Goal: Task Accomplishment & Management: Complete application form

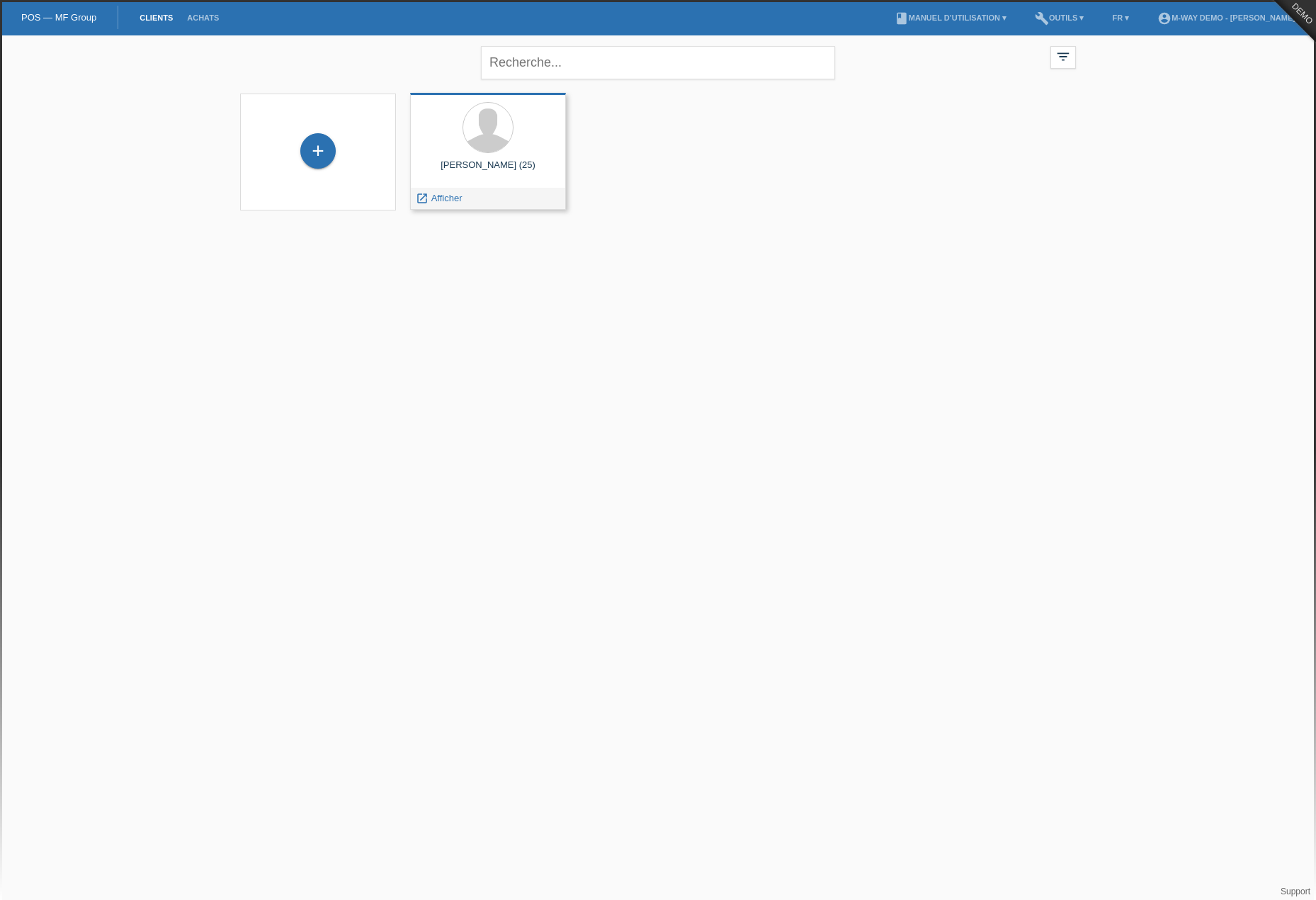
click at [436, 131] on div at bounding box center [488, 128] width 134 height 53
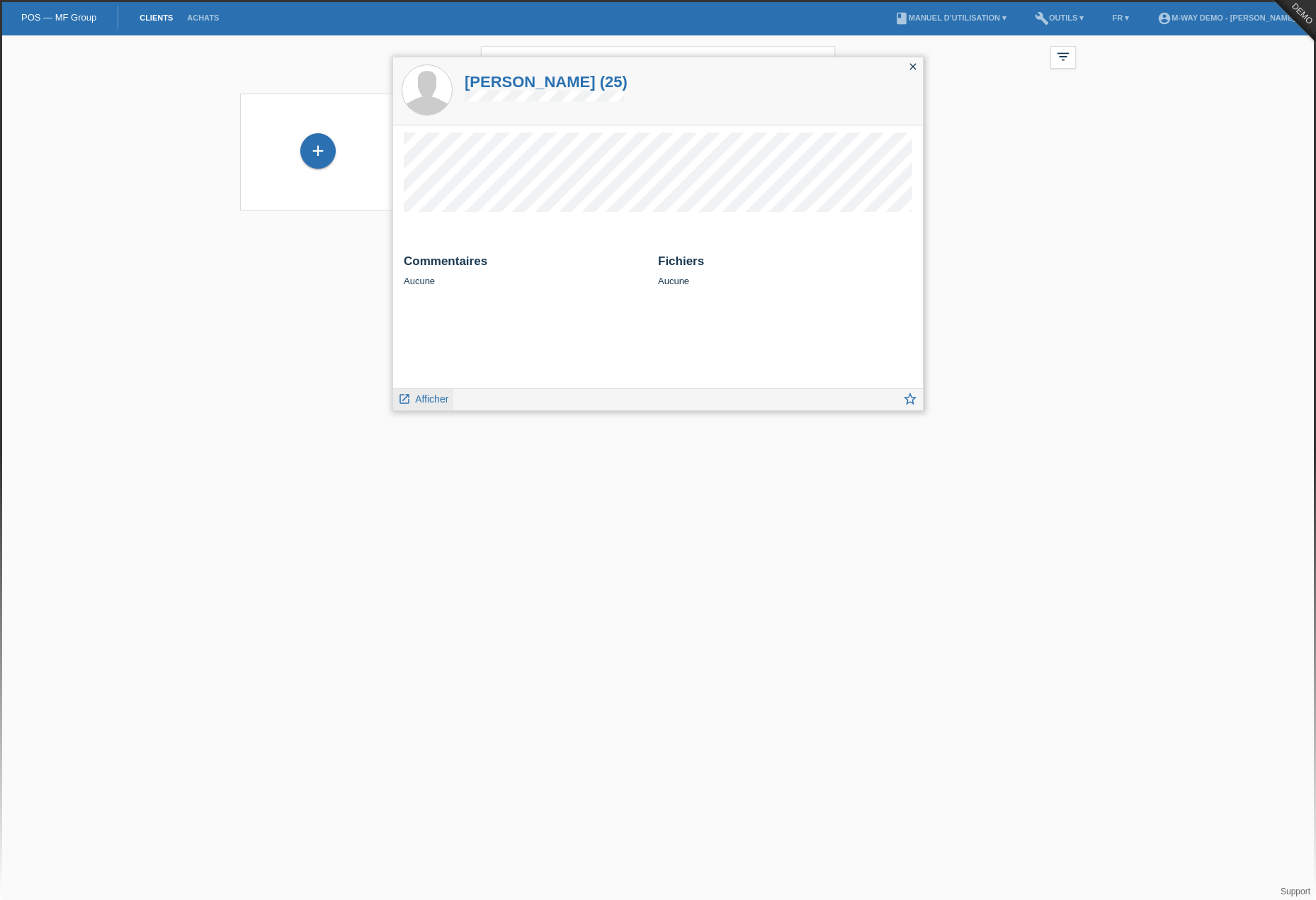
click at [452, 395] on div "launch Afficher" at bounding box center [424, 399] width 60 height 21
click at [444, 395] on span "Afficher" at bounding box center [432, 399] width 33 height 11
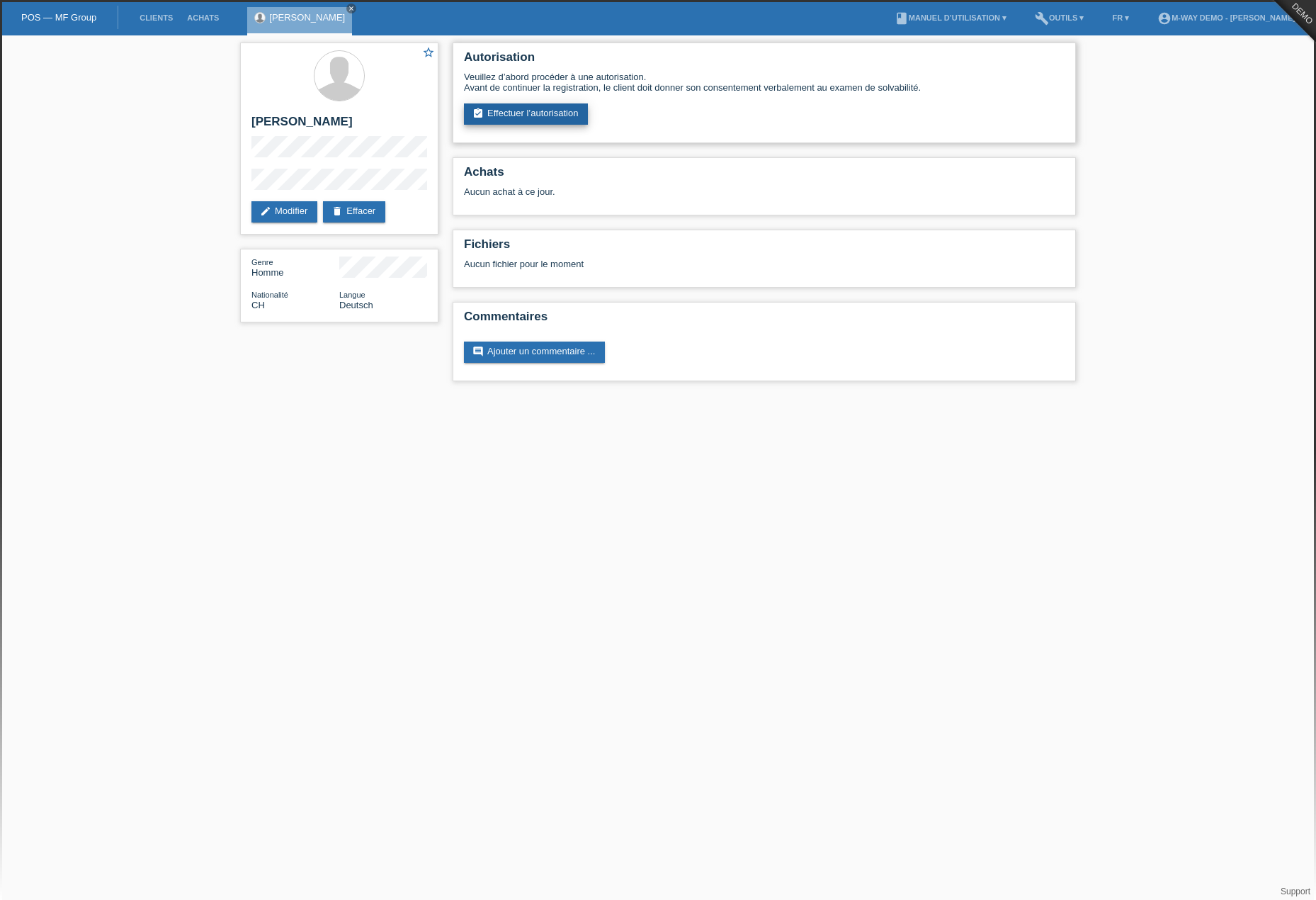
click at [542, 114] on link "assignment_turned_in Effectuer l’autorisation" at bounding box center [526, 114] width 124 height 21
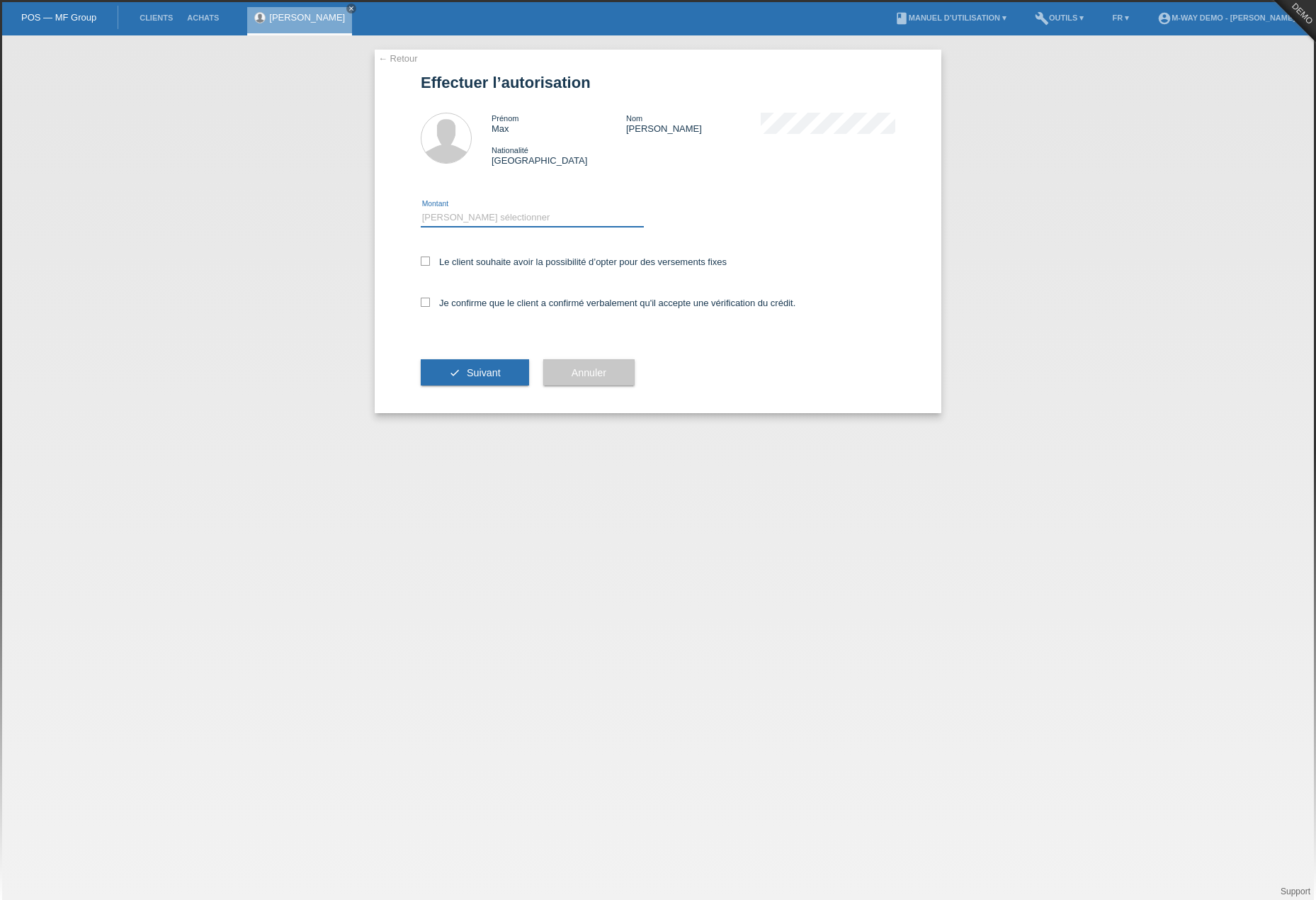
drag, startPoint x: 498, startPoint y: 211, endPoint x: 497, endPoint y: 224, distance: 13.0
click at [498, 211] on select "Veuillez sélectionner CHF 1.00 - CHF 499.00 CHF 500.00 - CHF 1'999.00 CHF 2'000…" at bounding box center [532, 217] width 223 height 17
select select "3"
click at [420, 209] on select "Veuillez sélectionner CHF 1.00 - CHF 499.00 CHF 500.00 - CHF 1'999.00 CHF 2'000…" at bounding box center [532, 217] width 223 height 17
click at [500, 263] on label "Le client souhaite avoir la possibilité d’opter pour des versements fixes" at bounding box center [573, 262] width 306 height 10
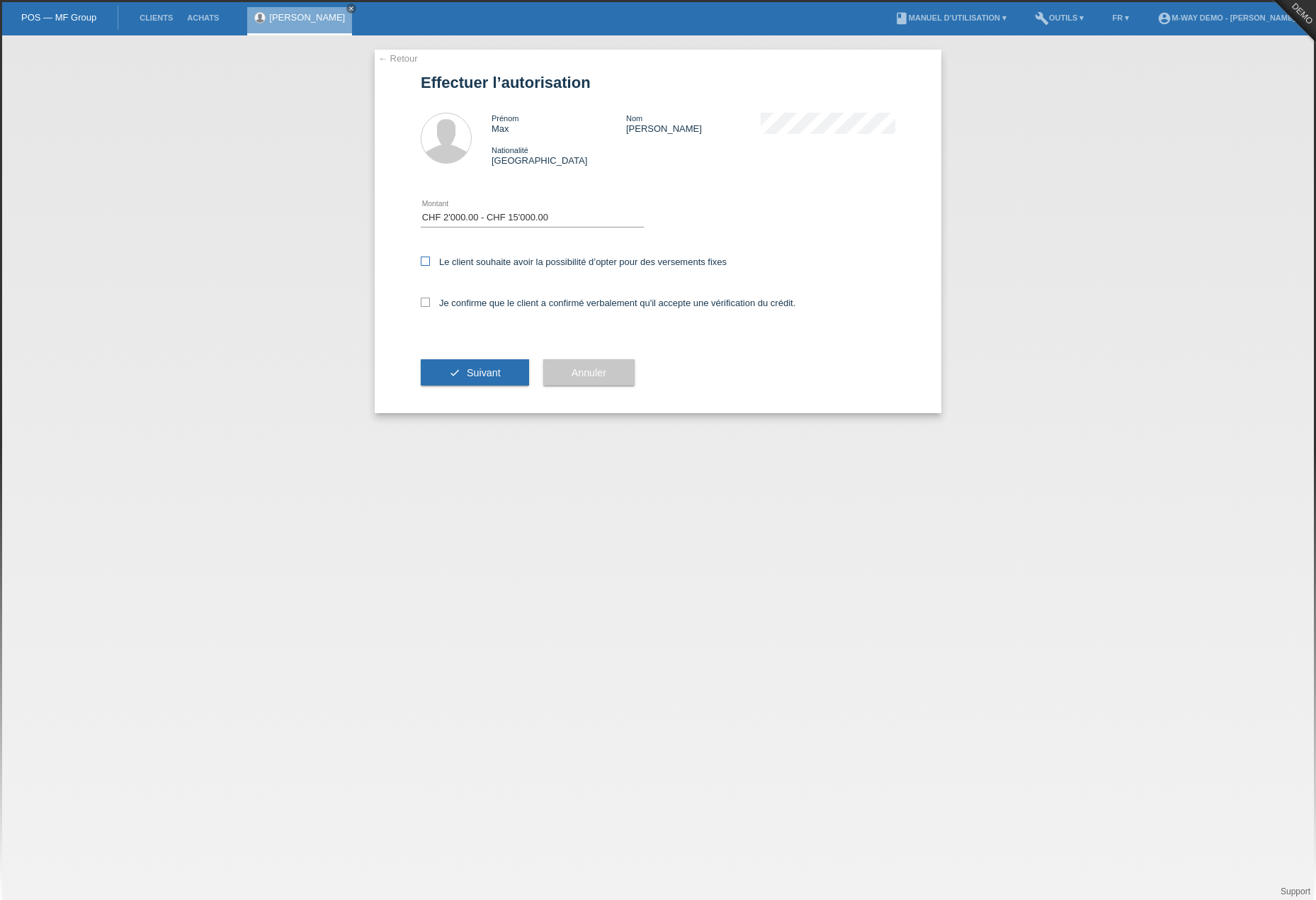
click at [430, 263] on input "Le client souhaite avoir la possibilité d’opter pour des versements fixes" at bounding box center [425, 262] width 10 height 10
checkbox input "true"
click at [471, 305] on label "Je confirme que le client a confirmé verbalement qu'il accepte une vérification…" at bounding box center [607, 302] width 374 height 10
click at [430, 305] on input "Je confirme que le client a confirmé verbalement qu'il accepte une vérification…" at bounding box center [425, 302] width 10 height 10
checkbox input "true"
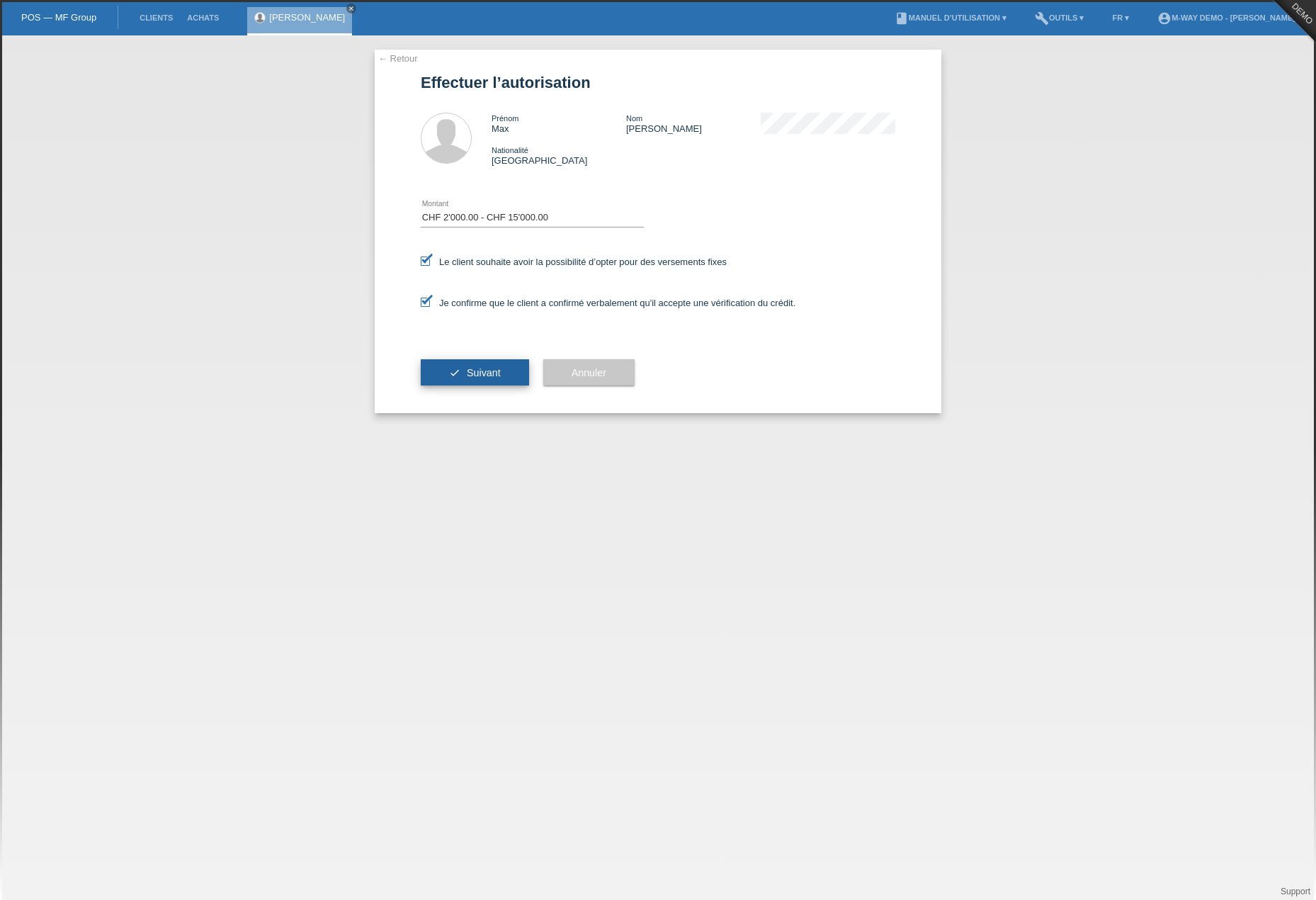
click at [464, 359] on button "check Suivant" at bounding box center [474, 373] width 108 height 27
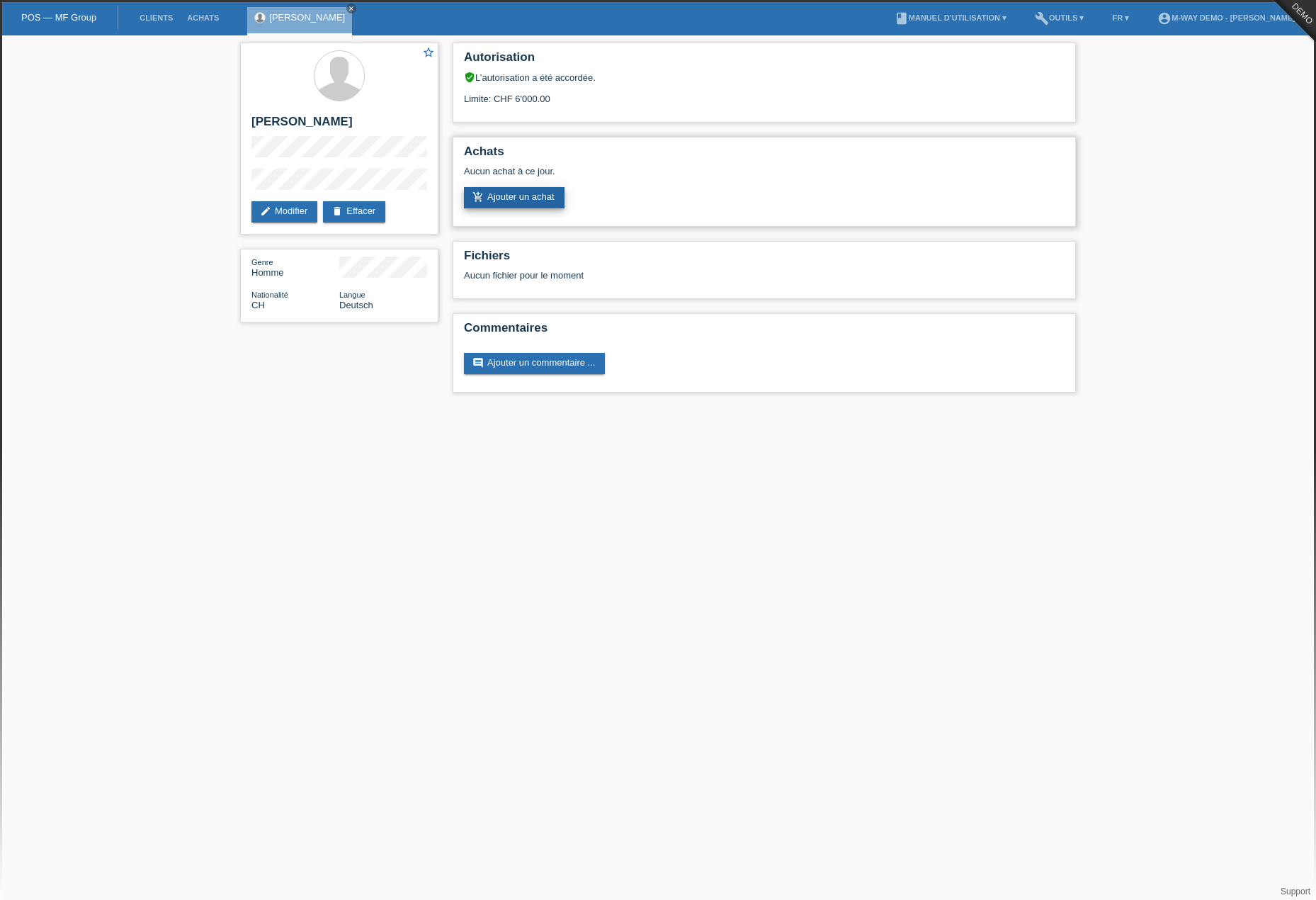
click at [509, 197] on link "add_shopping_cart Ajouter un achat" at bounding box center [514, 197] width 101 height 21
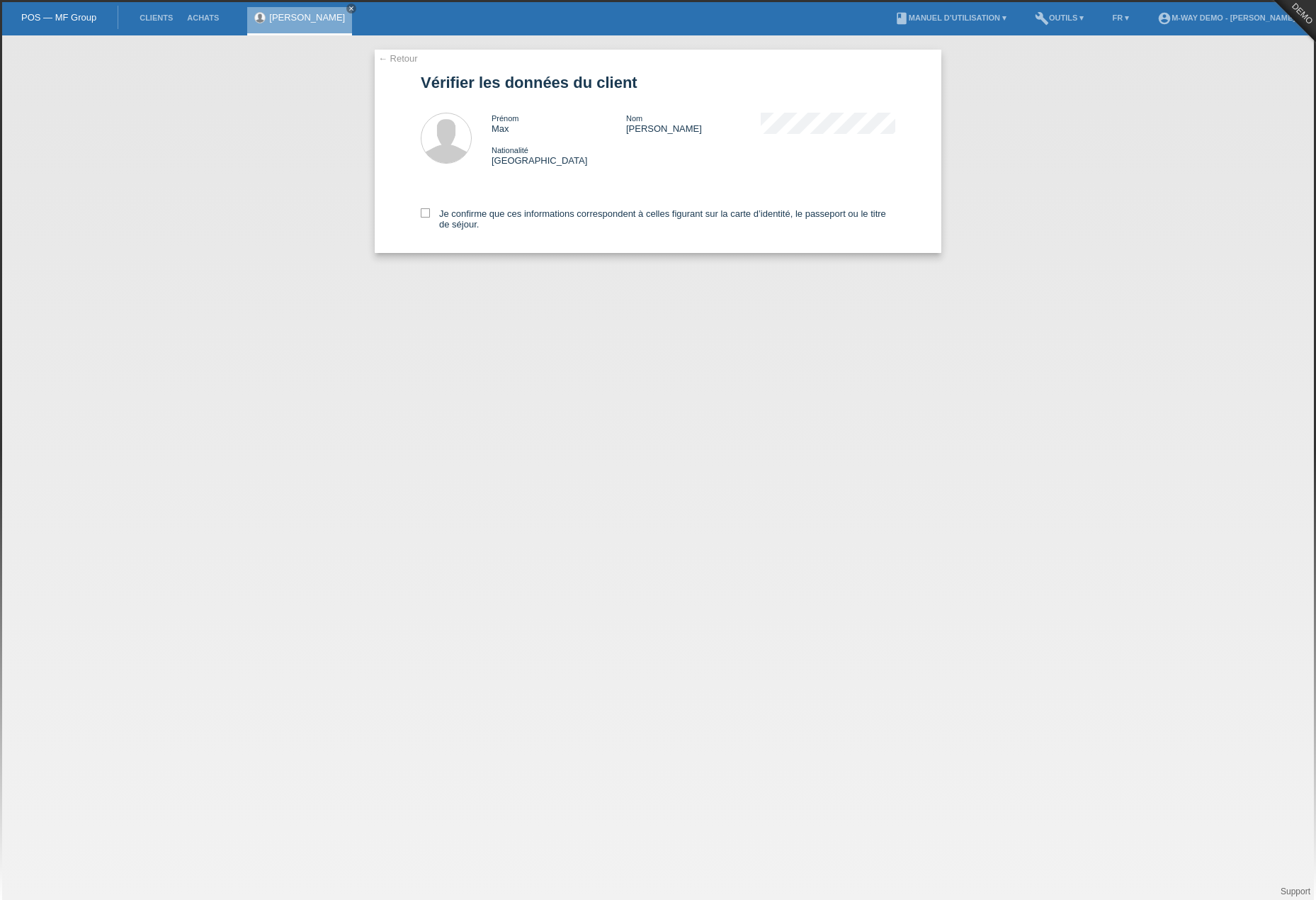
click at [419, 214] on div "← Retour Vérifier les données du client Prénom Max Nom Mustermann Nationalité […" at bounding box center [657, 151] width 567 height 204
click at [422, 214] on icon at bounding box center [425, 213] width 10 height 10
click at [422, 214] on input "Je confirme que ces informations correspondent à celles figurant sur la carte d…" at bounding box center [425, 213] width 10 height 10
checkbox input "true"
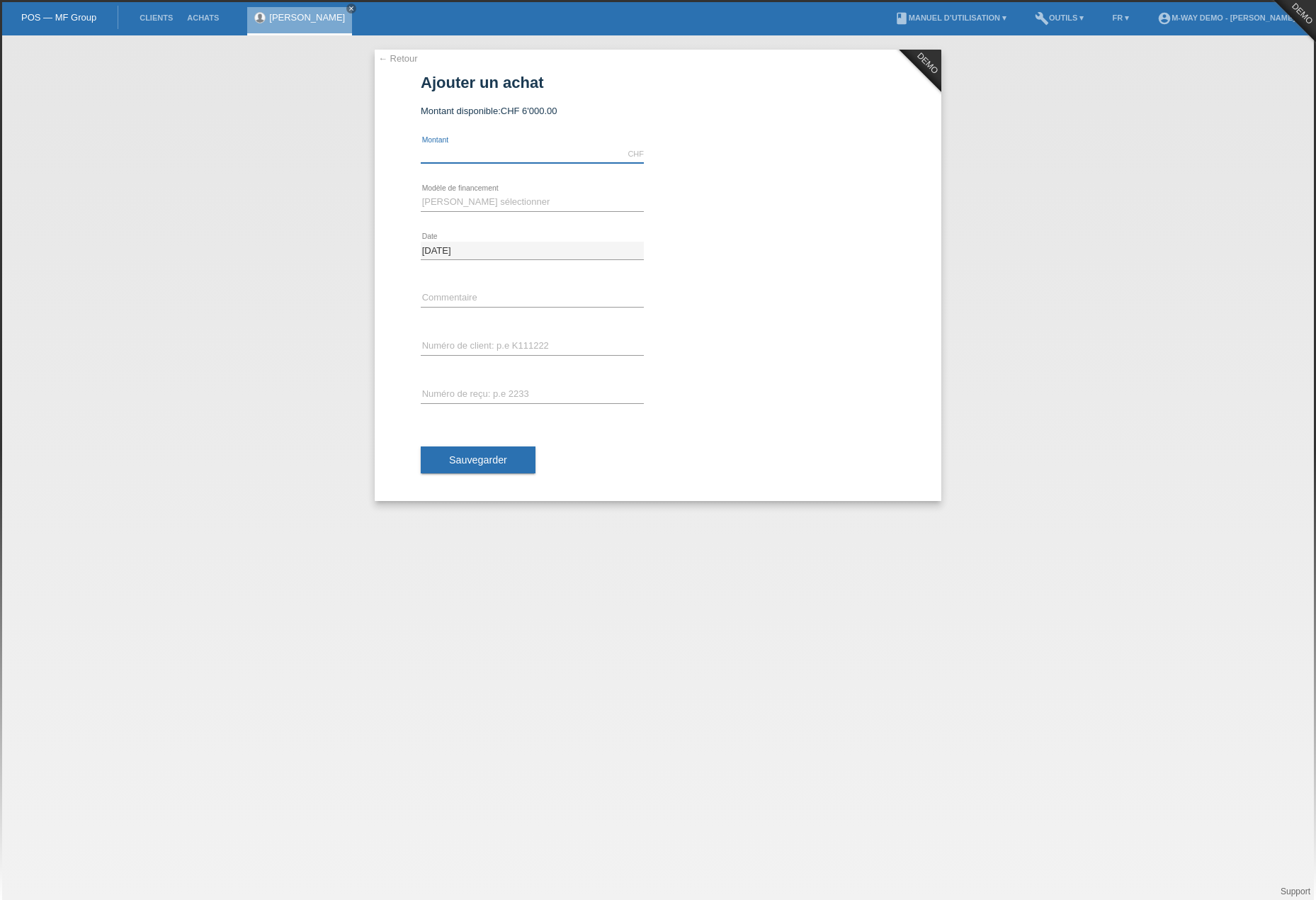
drag, startPoint x: 510, startPoint y: 155, endPoint x: 505, endPoint y: 164, distance: 10.3
click at [505, 164] on div "CHF error Montant" at bounding box center [532, 154] width 223 height 48
type input "5000.00"
click at [531, 205] on select "Veuillez sélectionner Taux fixes Achat sur facture avec paiement partiel" at bounding box center [532, 201] width 223 height 17
select select "77"
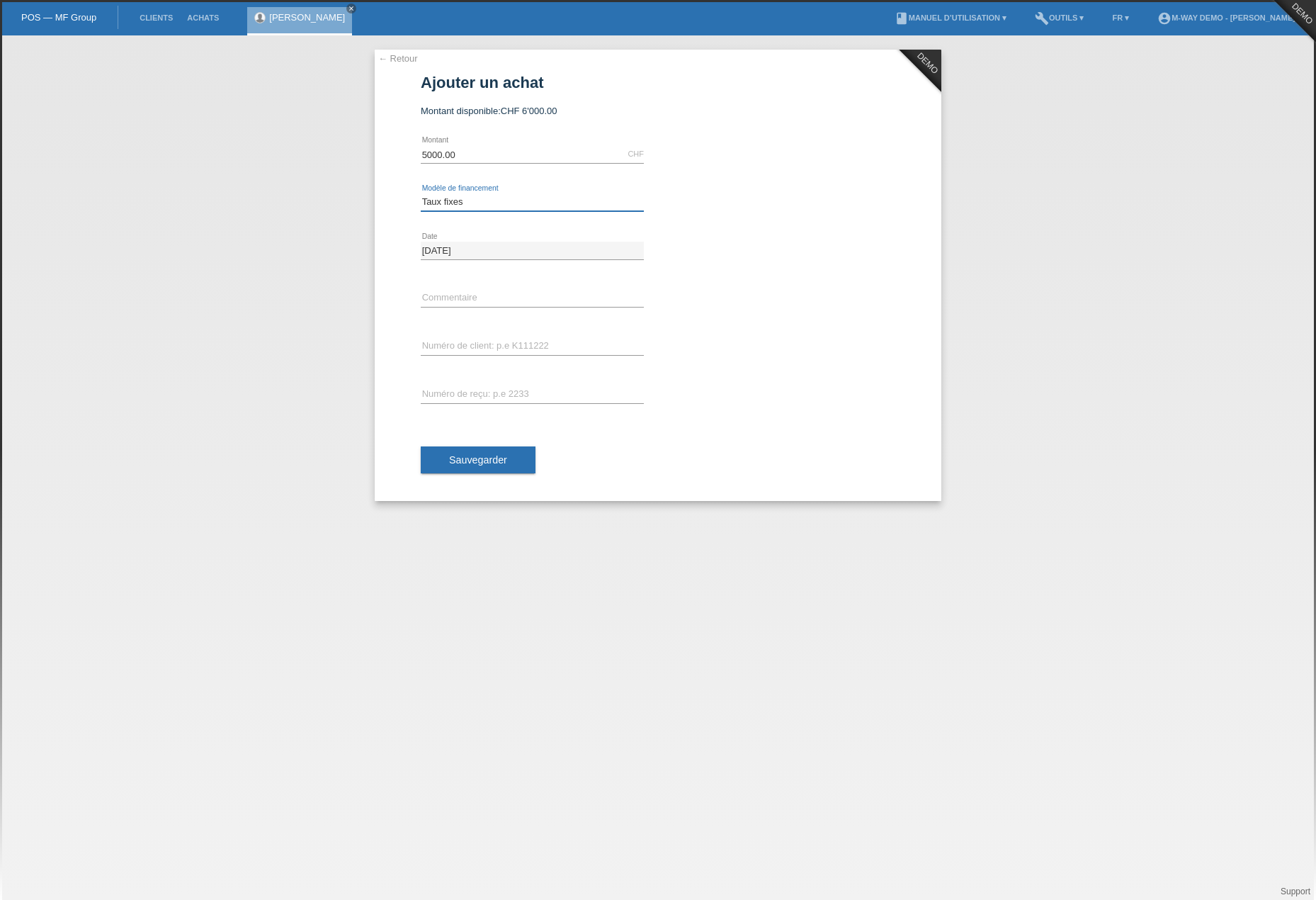
click at [420, 193] on select "Veuillez sélectionner Taux fixes Achat sur facture avec paiement partiel" at bounding box center [532, 201] width 223 height 17
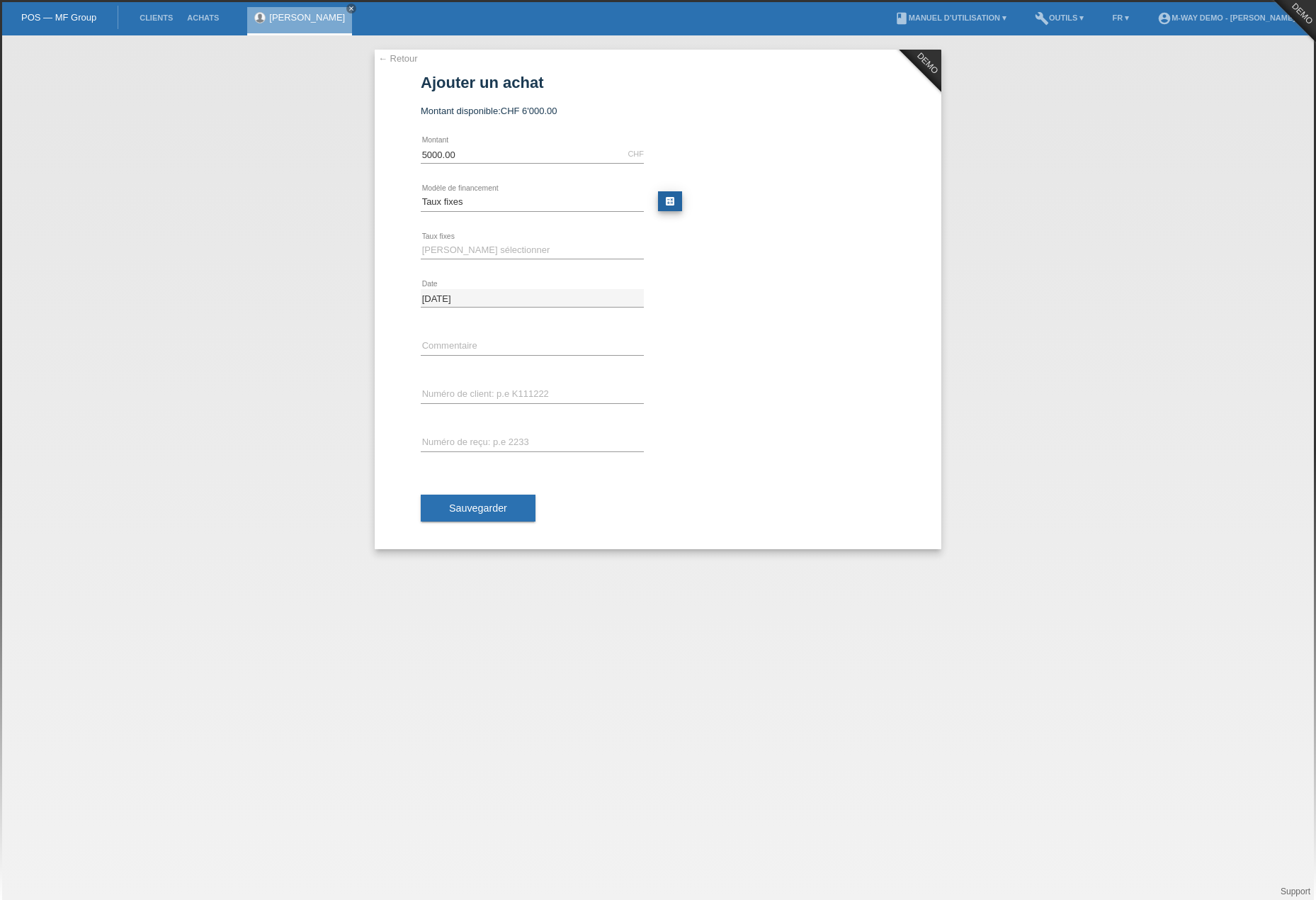
click at [662, 205] on link "calculate" at bounding box center [670, 201] width 24 height 20
type input "5000.00"
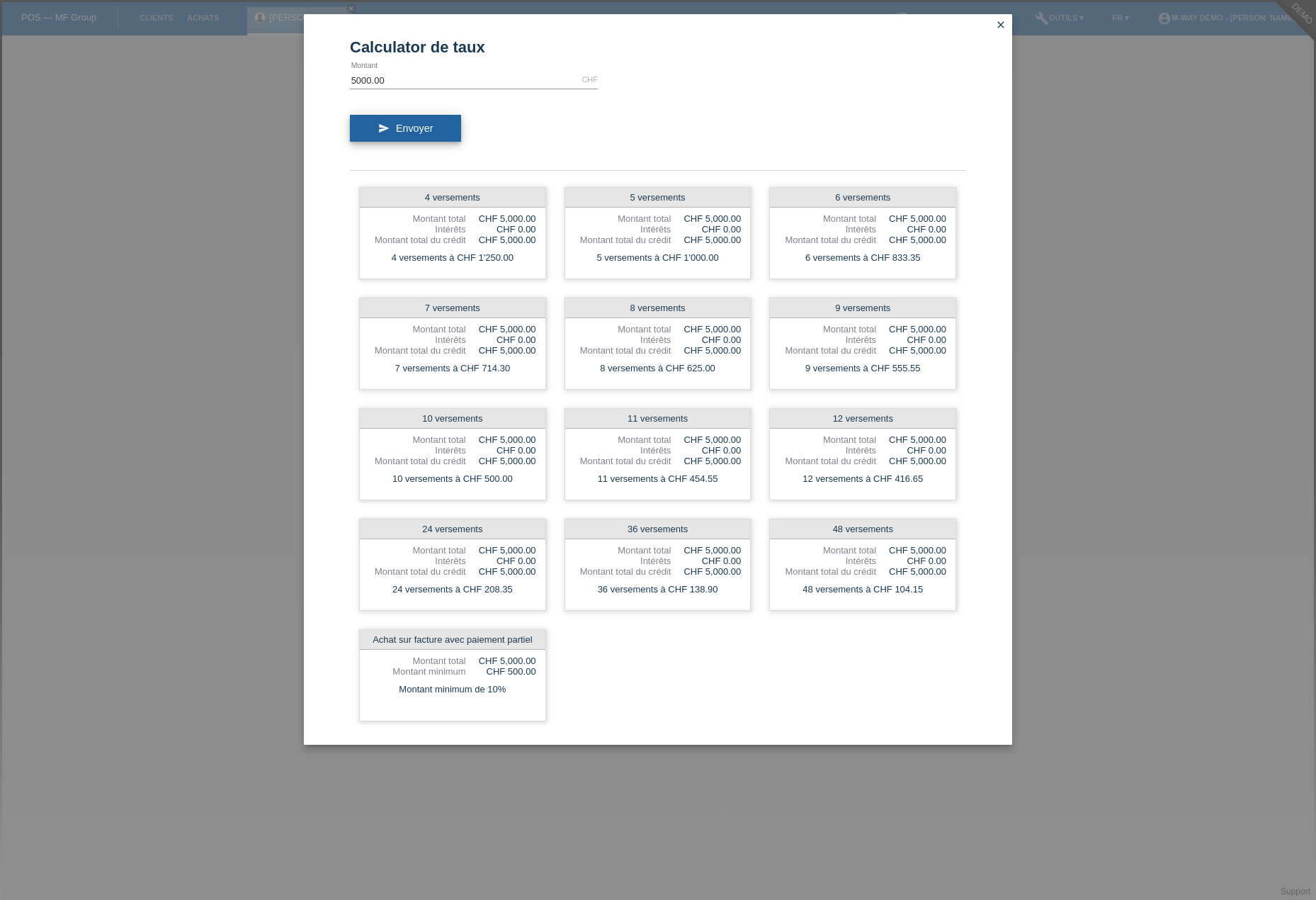
click at [415, 130] on span "Envoyer" at bounding box center [414, 128] width 37 height 11
click at [1082, 61] on div "Calculator de taux 5000.00 CHF error Montant send Envoyer 4 versements Montant …" at bounding box center [658, 450] width 1316 height 900
click at [1000, 23] on icon "close" at bounding box center [1001, 25] width 11 height 11
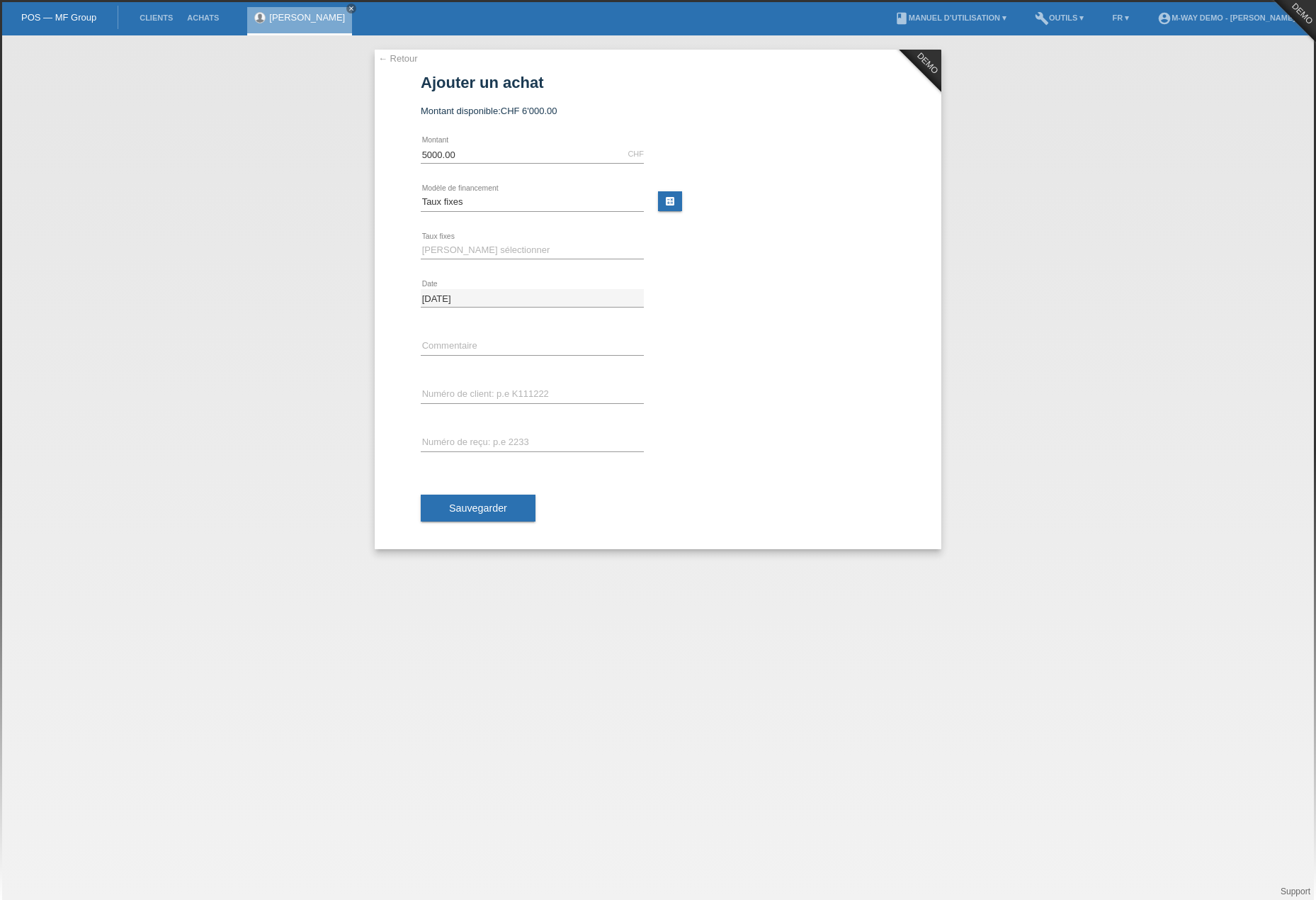
click at [1113, 25] on li "FR ▾" at bounding box center [1120, 17] width 31 height 36
click at [1117, 11] on li "FR ▾" at bounding box center [1120, 17] width 31 height 36
click at [1114, 20] on link "FR ▾" at bounding box center [1120, 17] width 31 height 9
click at [1102, 33] on span "Deutsch" at bounding box center [1088, 32] width 38 height 17
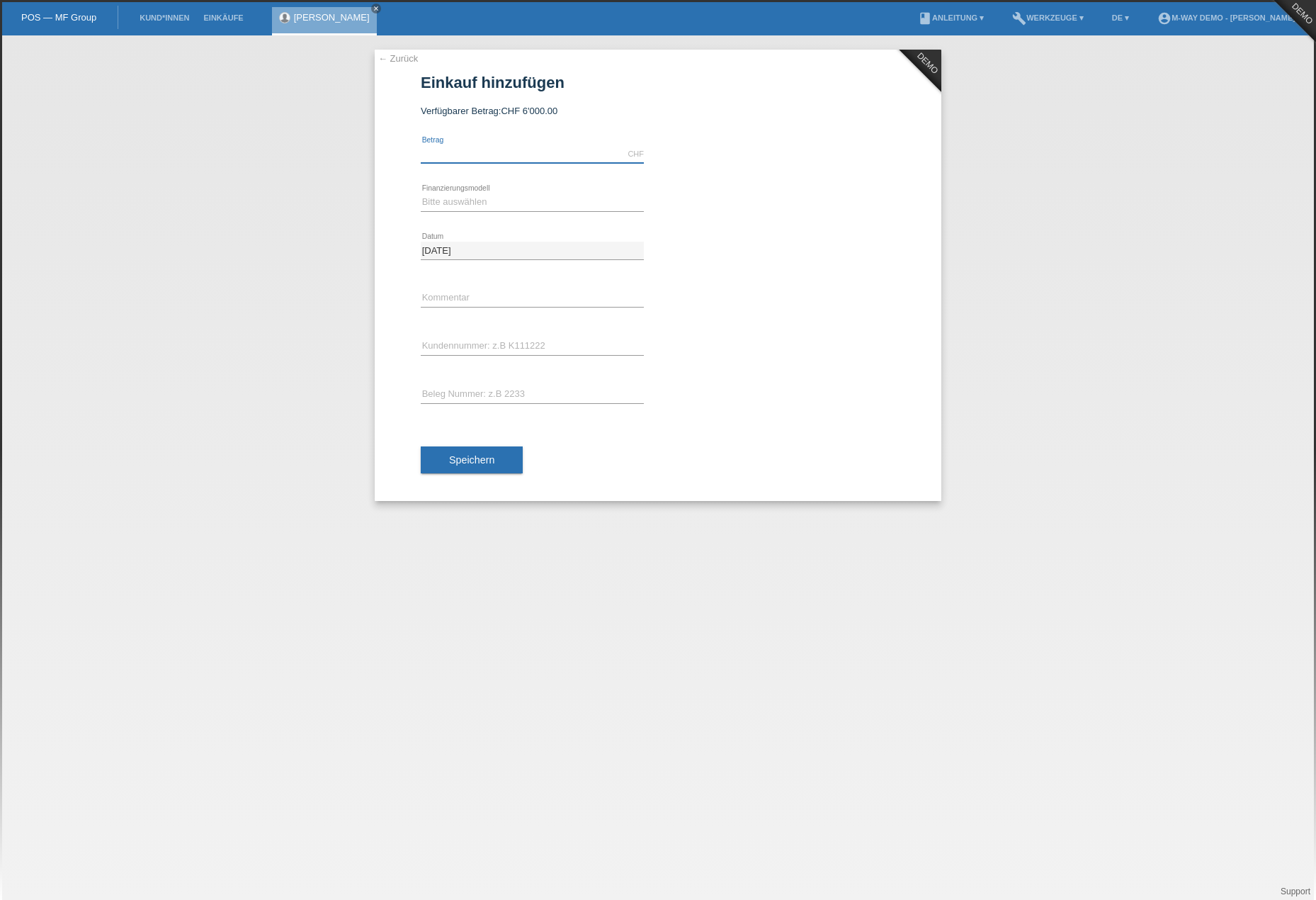
click at [478, 149] on input "text" at bounding box center [532, 154] width 223 height 17
type input "5000.00"
click at [537, 195] on select "Bitte auswählen Fixe Raten Kauf auf Rechnung mit Teilzahlungsoption" at bounding box center [532, 201] width 223 height 17
select select "77"
click at [420, 193] on select "Bitte auswählen Fixe Raten Kauf auf Rechnung mit Teilzahlungsoption" at bounding box center [532, 201] width 223 height 17
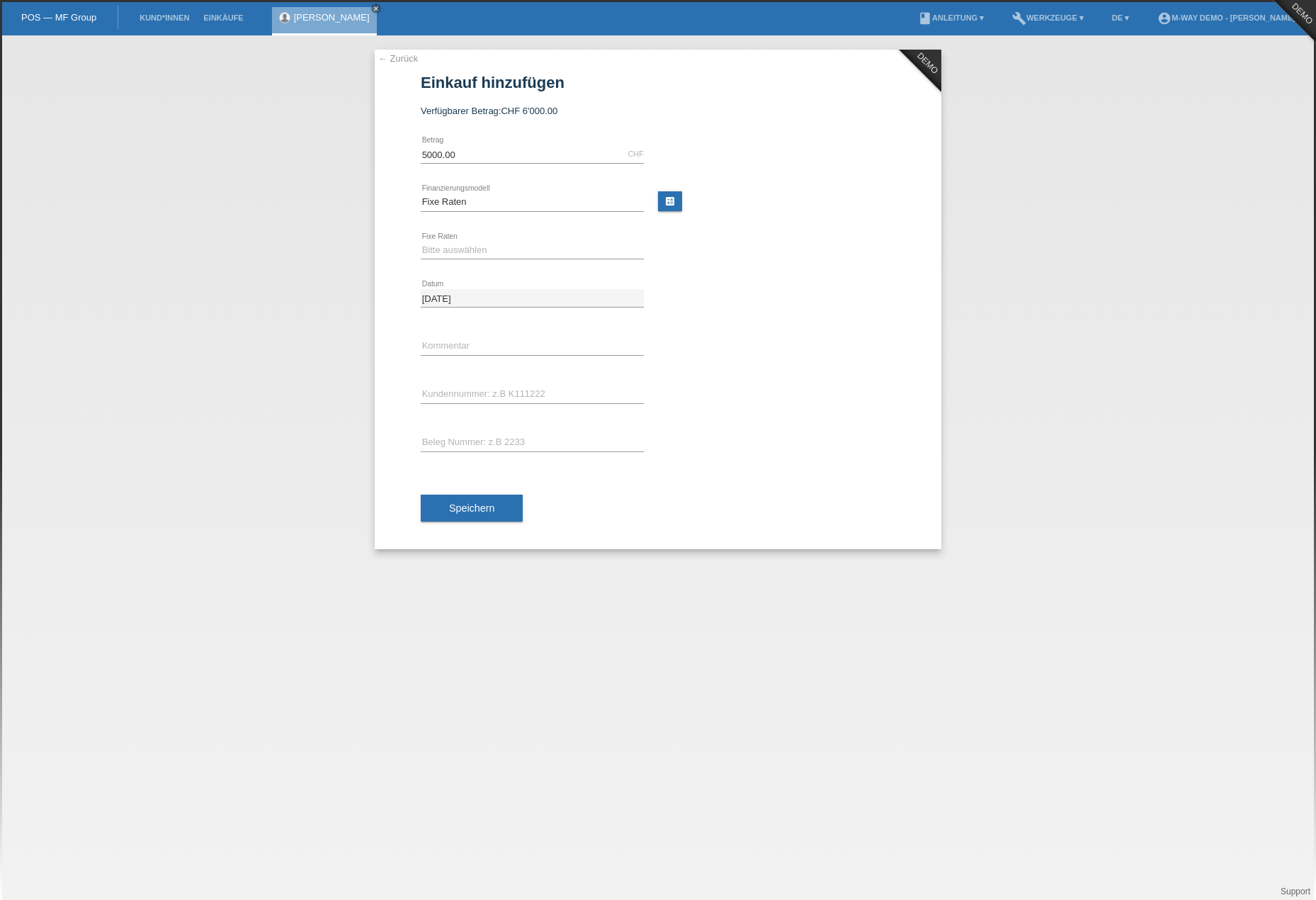
click at [610, 259] on icon at bounding box center [532, 258] width 223 height 1
click at [453, 248] on select "Bitte auswählen 4 Raten 5 Raten 6 Raten 7 Raten 8 Raten 9 Raten 10 Raten 11 Rat…" at bounding box center [532, 250] width 223 height 17
select select "172"
click at [420, 242] on select "Bitte auswählen 4 Raten 5 Raten 6 Raten 7 Raten 8 Raten 9 Raten 10 Raten 11 Rat…" at bounding box center [532, 250] width 223 height 17
